Goal: Task Accomplishment & Management: Manage account settings

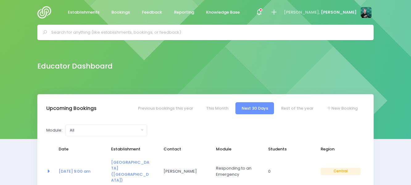
select select "5"
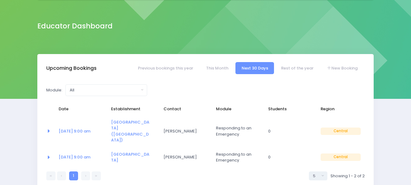
scroll to position [41, 0]
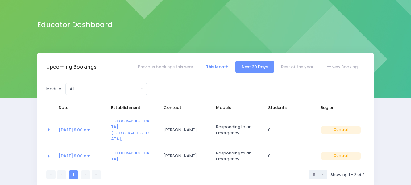
click at [225, 65] on link "This Month" at bounding box center [217, 67] width 34 height 12
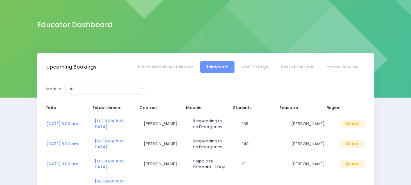
select select "5"
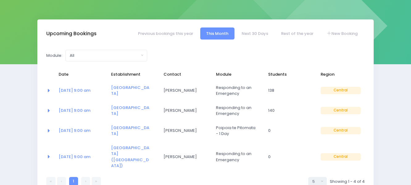
scroll to position [76, 0]
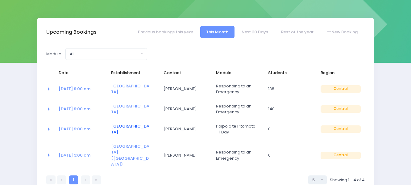
click at [126, 124] on link "[GEOGRAPHIC_DATA]" at bounding box center [130, 129] width 38 height 12
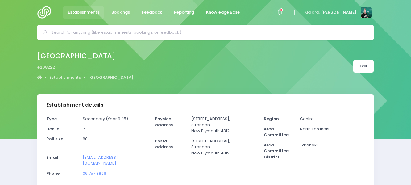
select select "5"
click at [368, 67] on link "Edit" at bounding box center [364, 66] width 20 height 13
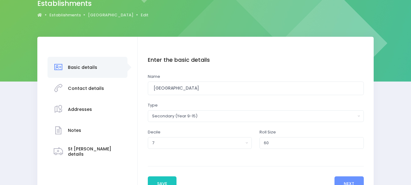
scroll to position [61, 0]
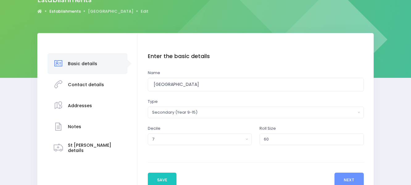
click at [62, 11] on link "Establishments" at bounding box center [65, 11] width 32 height 6
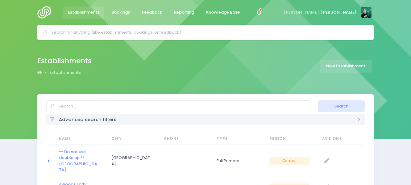
select select "20"
click at [41, 13] on img at bounding box center [46, 12] width 18 height 12
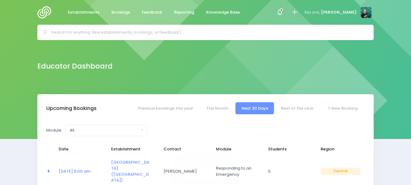
select select "5"
click at [220, 109] on link "This Month" at bounding box center [217, 108] width 34 height 12
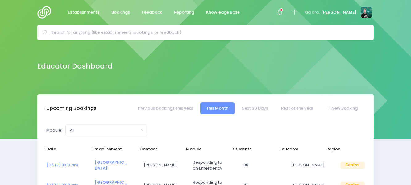
select select "5"
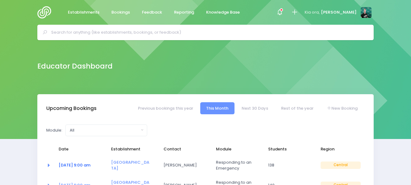
click at [66, 165] on link "12 Aug at 9:00 am" at bounding box center [75, 165] width 32 height 6
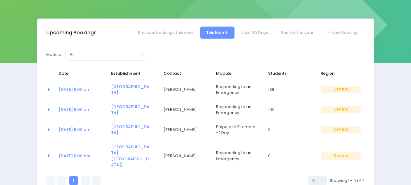
scroll to position [77, 0]
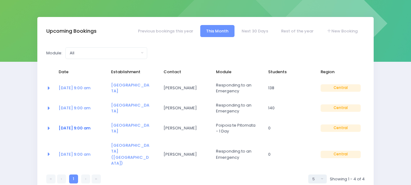
click at [71, 128] on link "15 Aug at 9:00 am" at bounding box center [75, 128] width 32 height 6
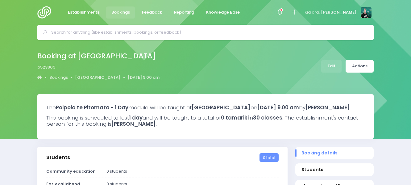
select select "5"
click at [328, 67] on link "Edit" at bounding box center [332, 66] width 20 height 13
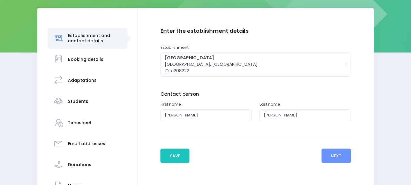
click at [84, 103] on h3 "Students" at bounding box center [78, 101] width 20 height 5
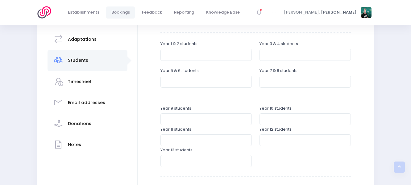
scroll to position [126, 0]
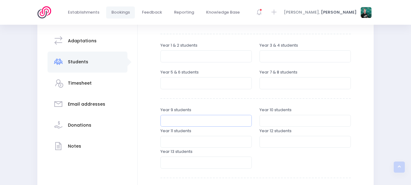
click at [183, 122] on input "number" at bounding box center [206, 121] width 91 height 12
type input "15"
click at [266, 122] on input "number" at bounding box center [305, 121] width 91 height 12
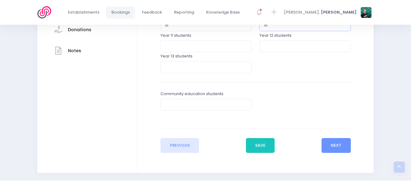
scroll to position [237, 0]
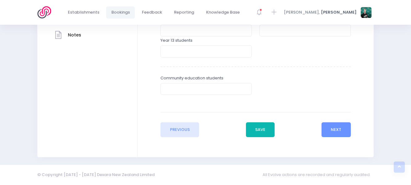
type input "15"
click at [268, 127] on button "Save" at bounding box center [260, 129] width 29 height 15
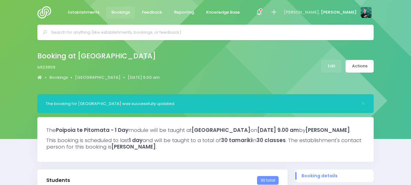
select select "5"
click at [47, 15] on img at bounding box center [46, 12] width 18 height 12
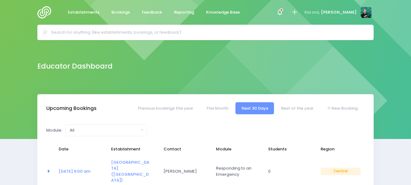
select select "5"
click at [210, 108] on link "This Month" at bounding box center [217, 108] width 34 height 12
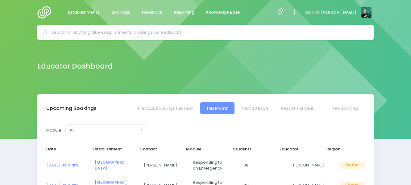
select select "5"
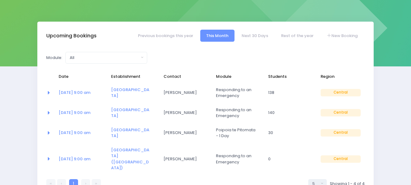
scroll to position [74, 0]
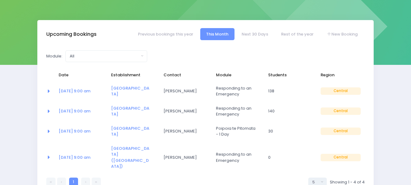
click at [84, 178] on link at bounding box center [85, 182] width 9 height 9
click at [259, 35] on link "Next 30 Days" at bounding box center [255, 34] width 39 height 12
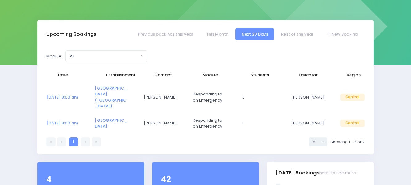
select select "5"
